Goal: Use online tool/utility: Utilize a website feature to perform a specific function

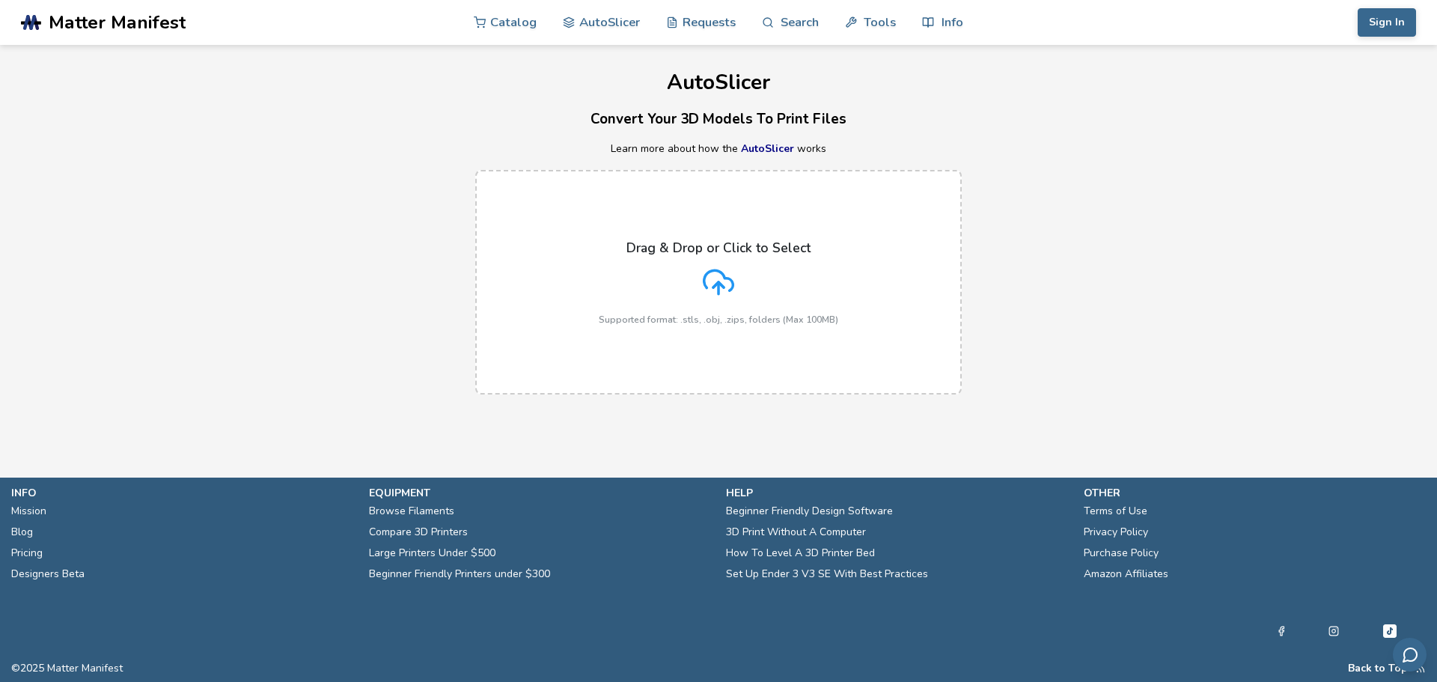
click at [736, 280] on div "Drag & Drop or Click to Select Supported format: .stls, .obj, .zips, folders (M…" at bounding box center [718, 282] width 239 height 85
click at [0, 0] on input "Drag & Drop or Click to Select Supported format: .stls, .obj, .zips, folders (M…" at bounding box center [0, 0] width 0 height 0
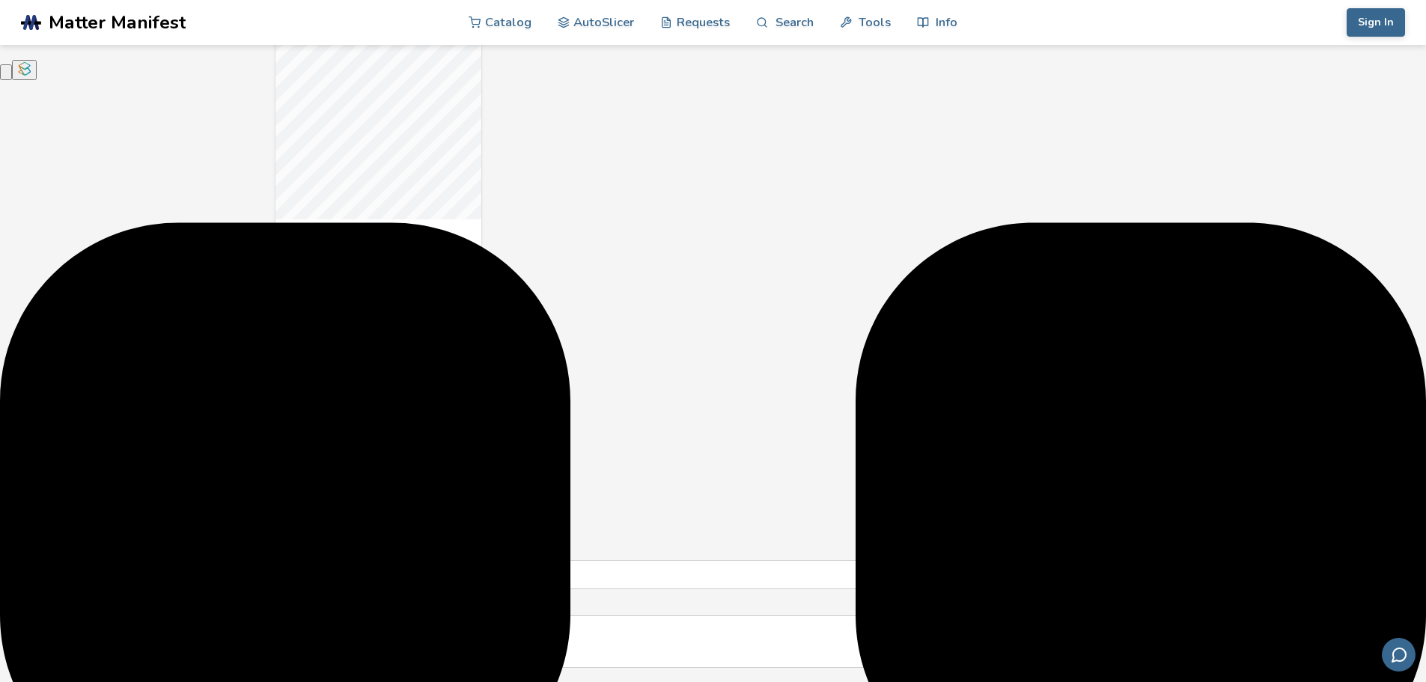
scroll to position [823, 0]
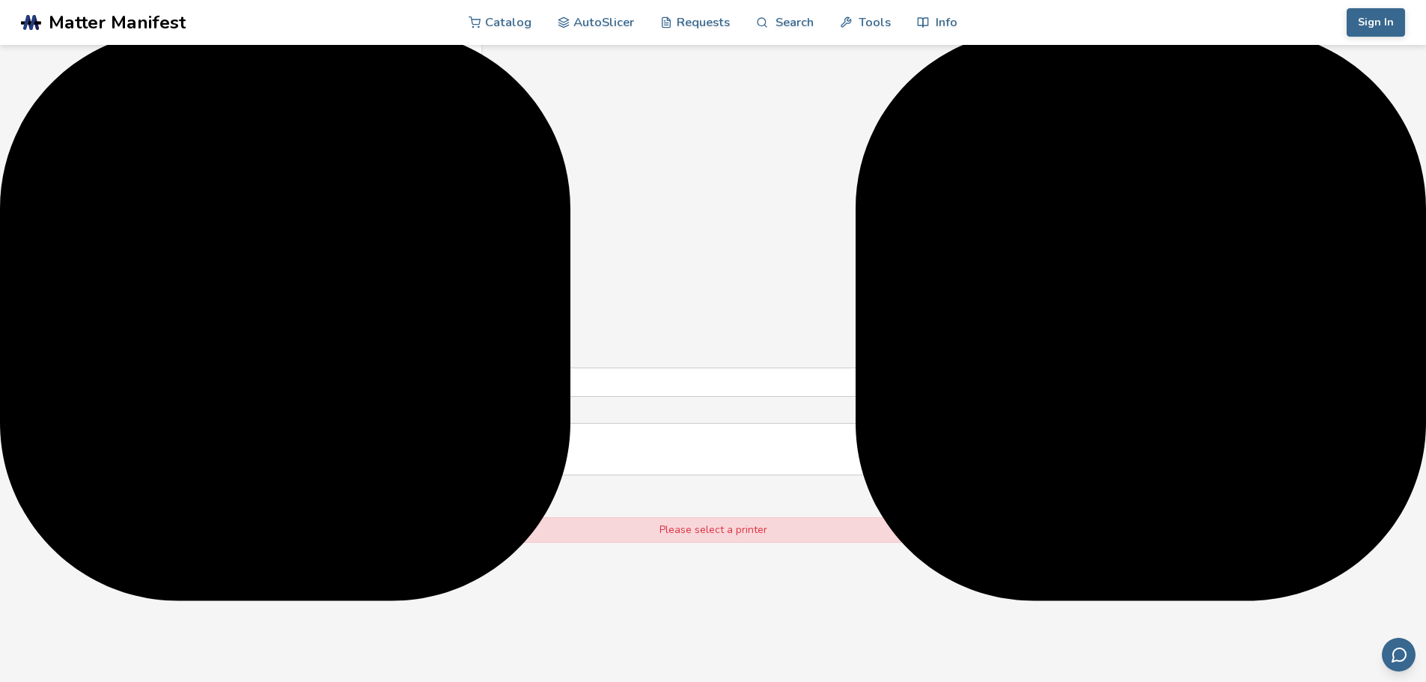
click at [422, 233] on div at bounding box center [519, 234] width 477 height 12
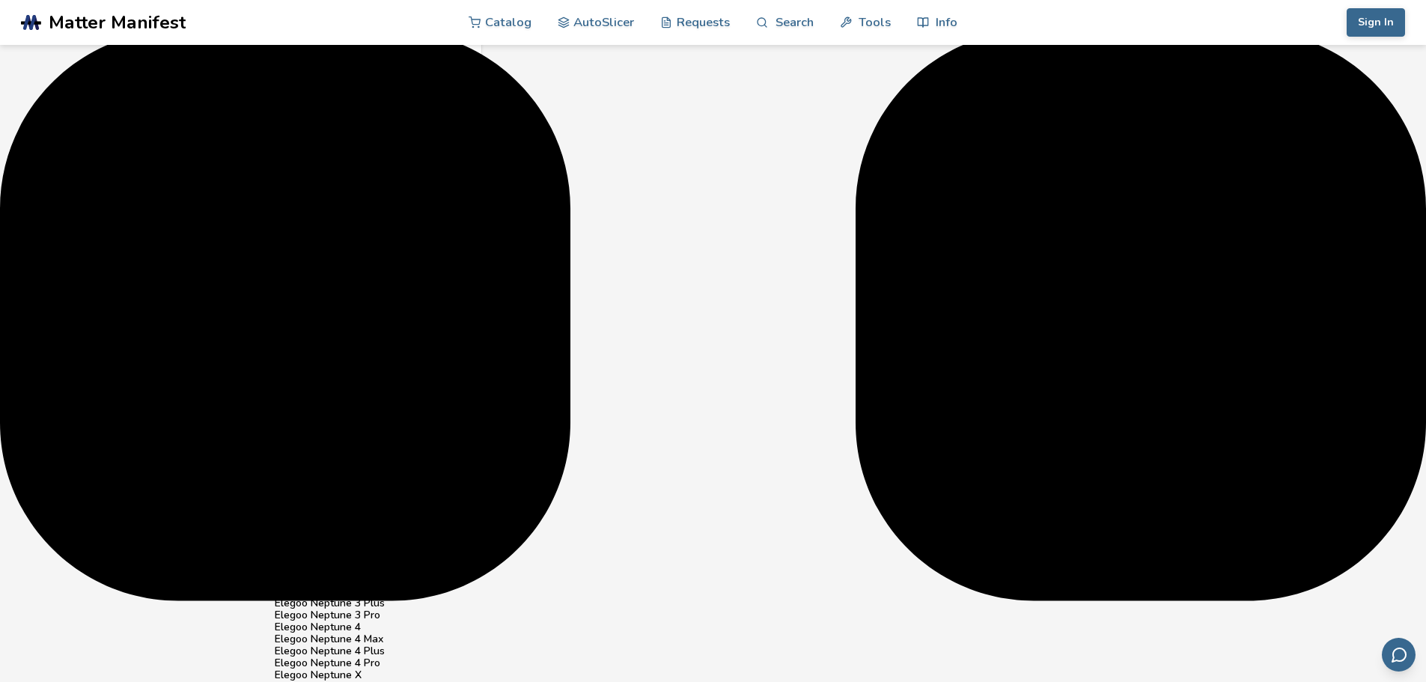
scroll to position [224, 0]
click at [385, 441] on div "Bambu Lab A1 Mini" at bounding box center [713, 447] width 877 height 12
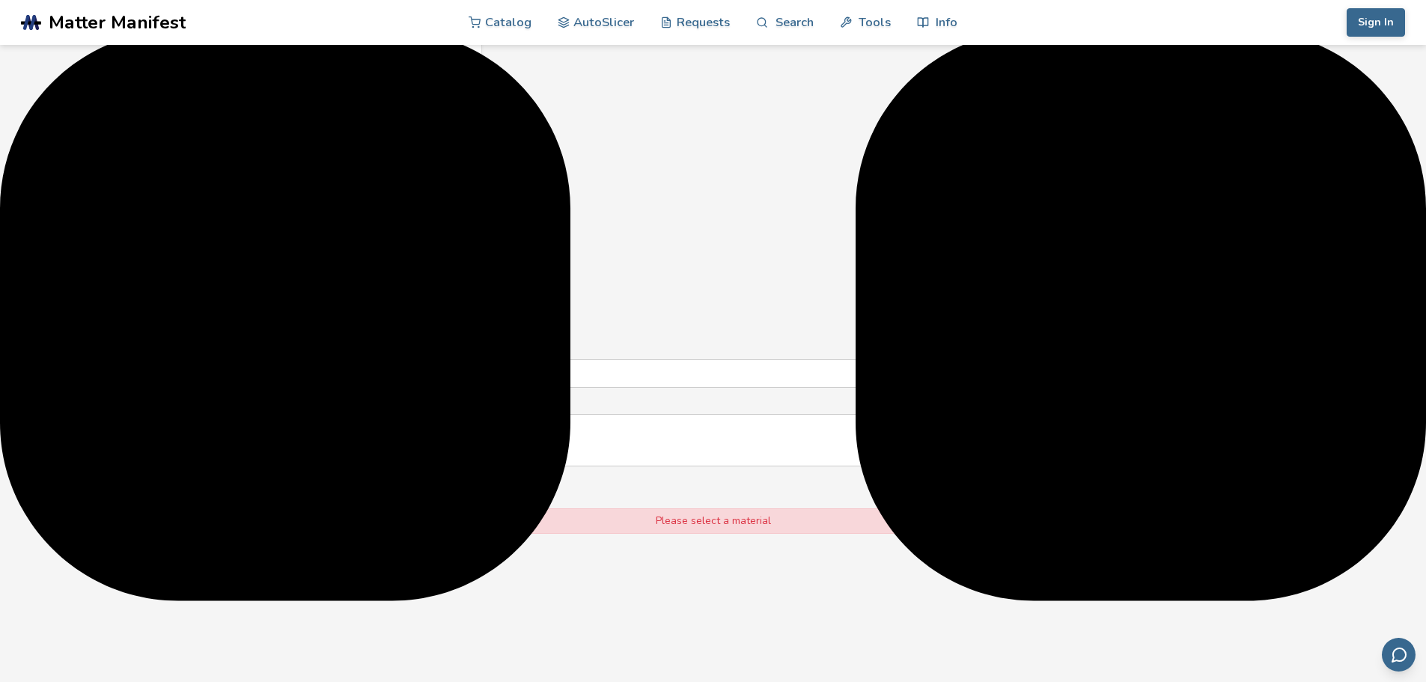
click at [399, 296] on div at bounding box center [518, 302] width 475 height 12
click at [372, 336] on div "PLA" at bounding box center [713, 342] width 877 height 12
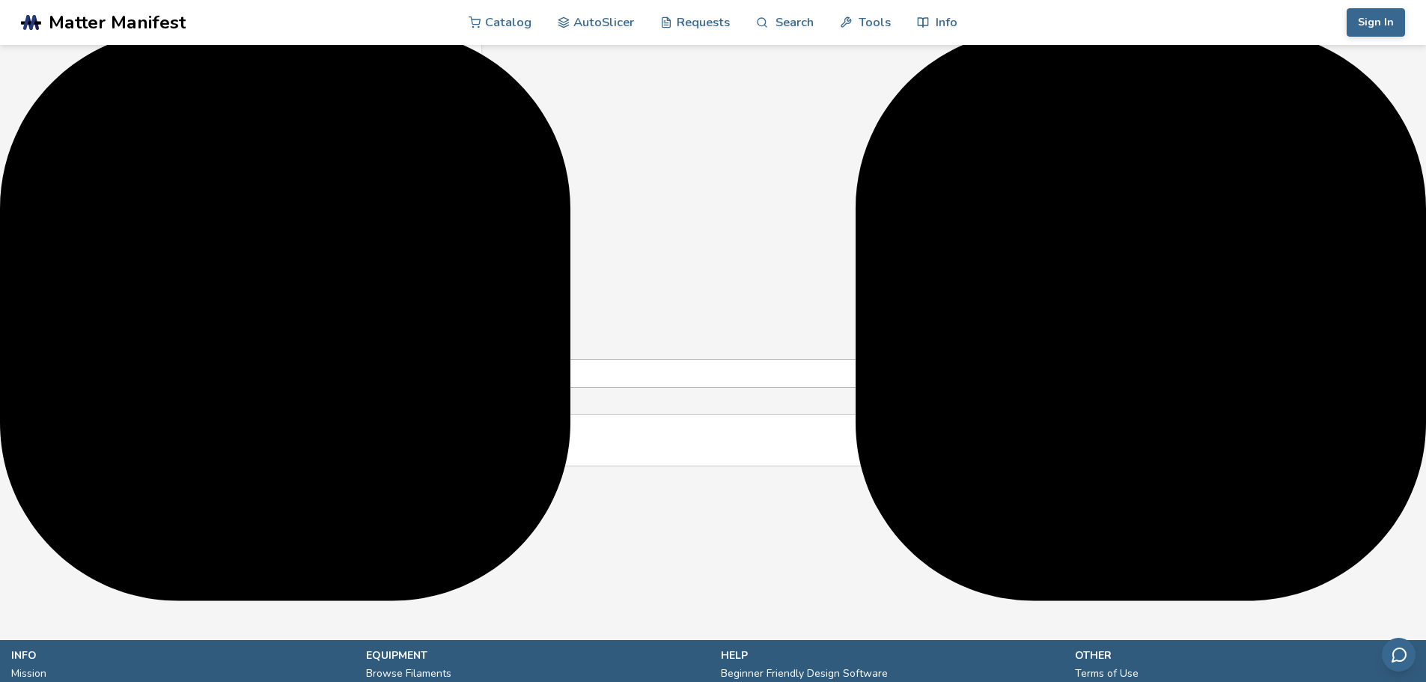
click at [367, 360] on input "**********" at bounding box center [705, 373] width 861 height 27
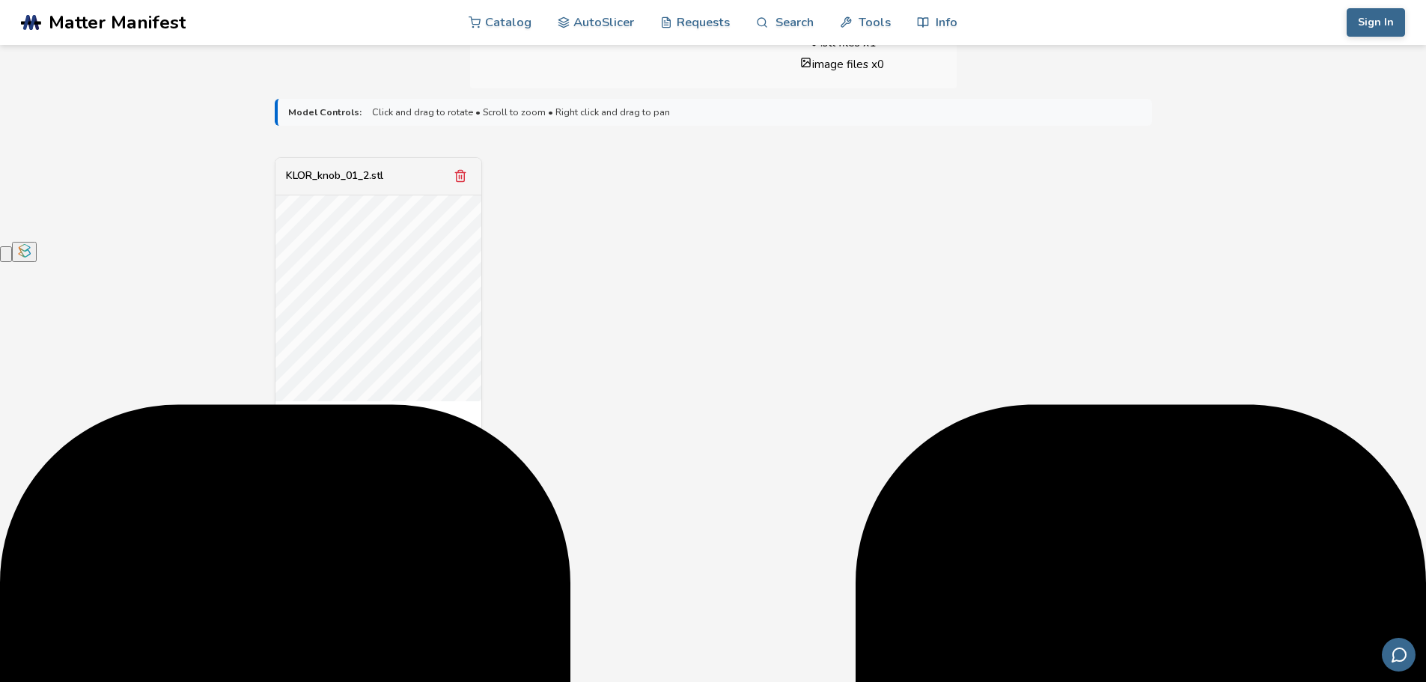
scroll to position [0, 0]
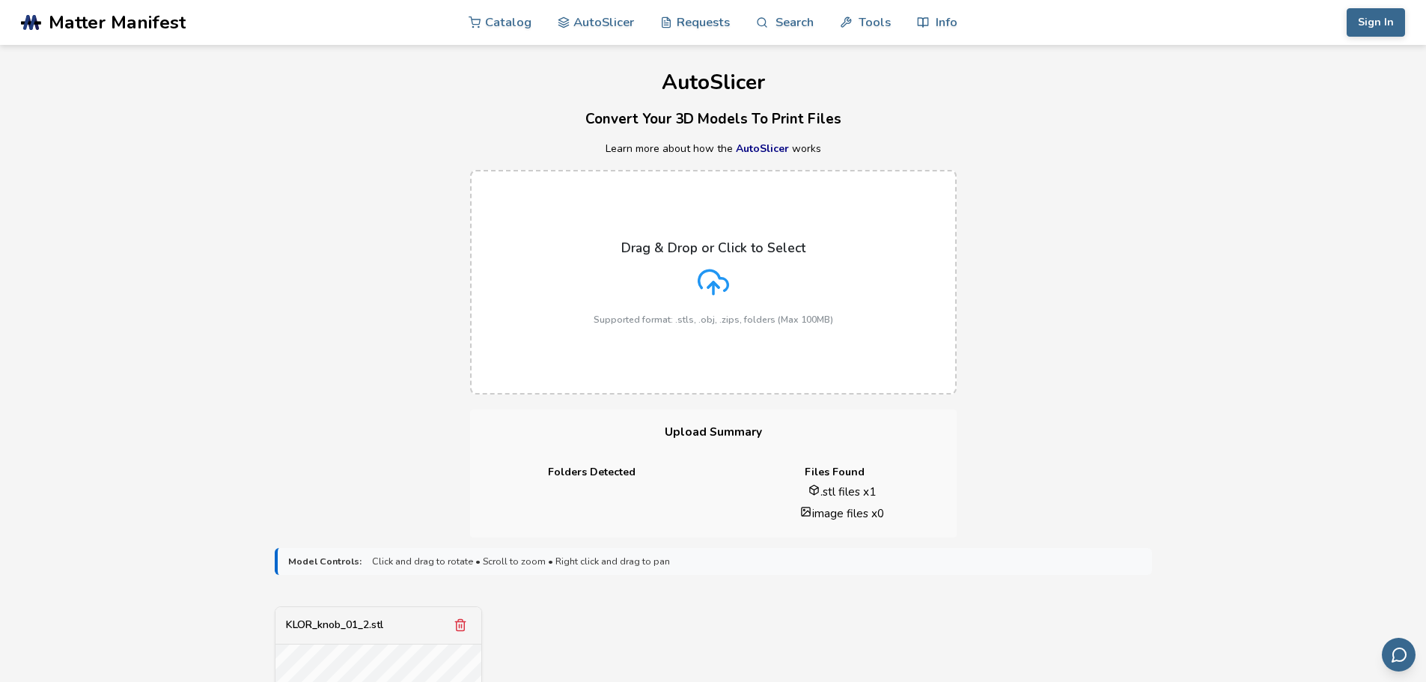
click at [148, 31] on span "Matter Manifest" at bounding box center [117, 22] width 137 height 21
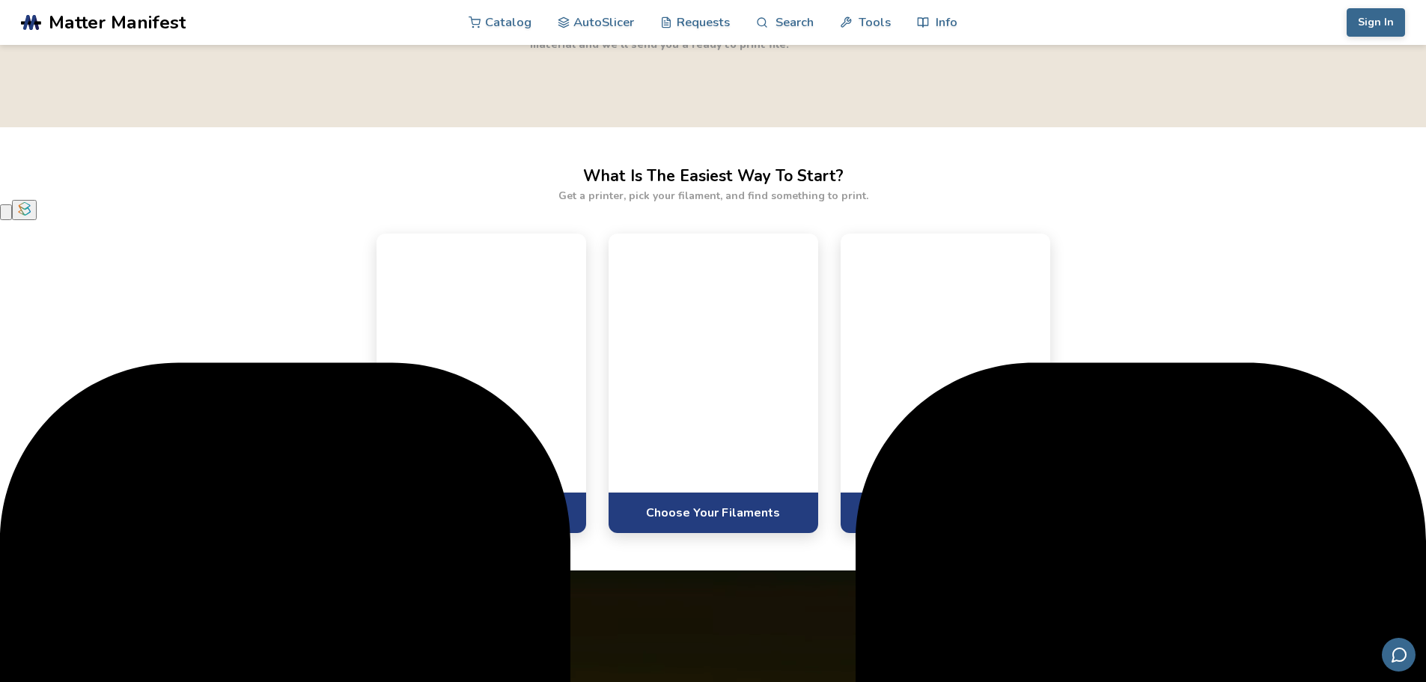
scroll to position [524, 0]
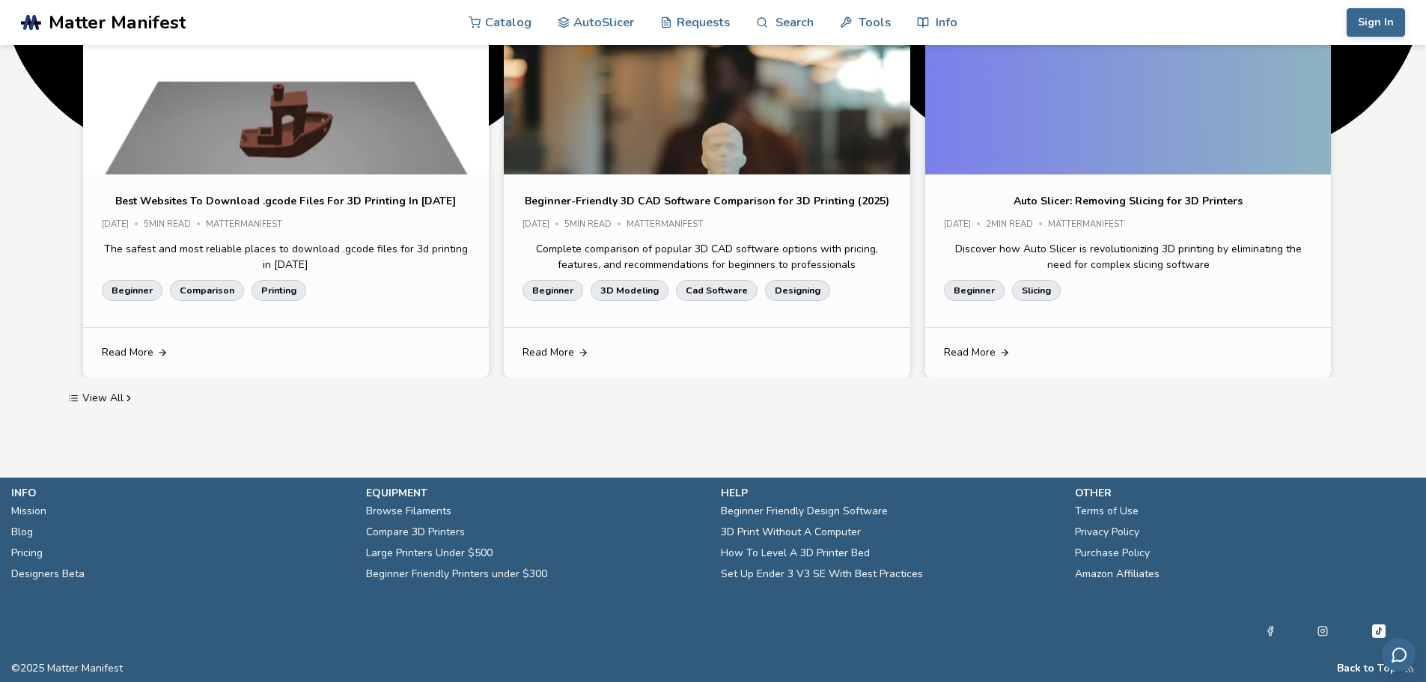
scroll to position [2988, 0]
